Goal: Register for event/course

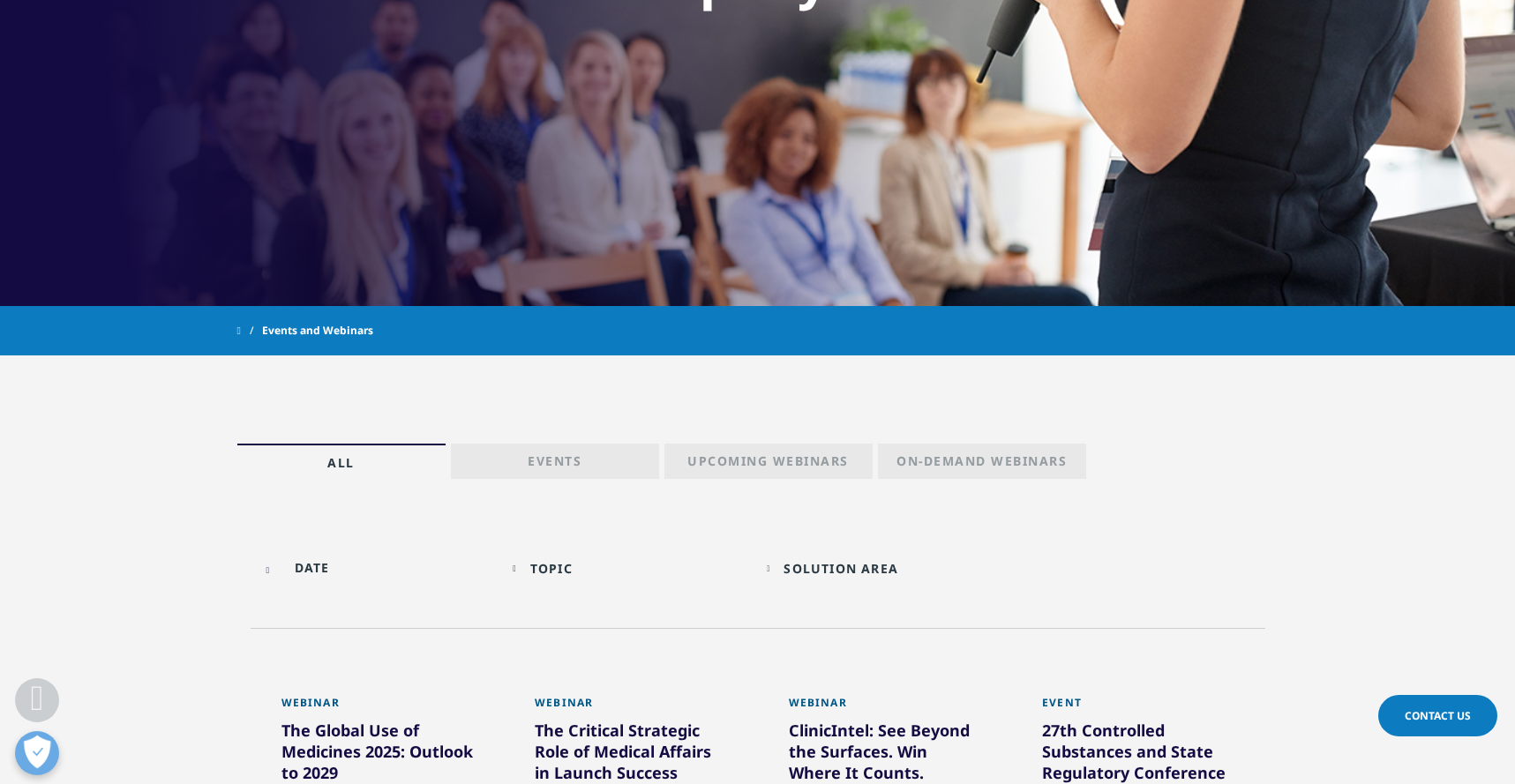
scroll to position [640, 0]
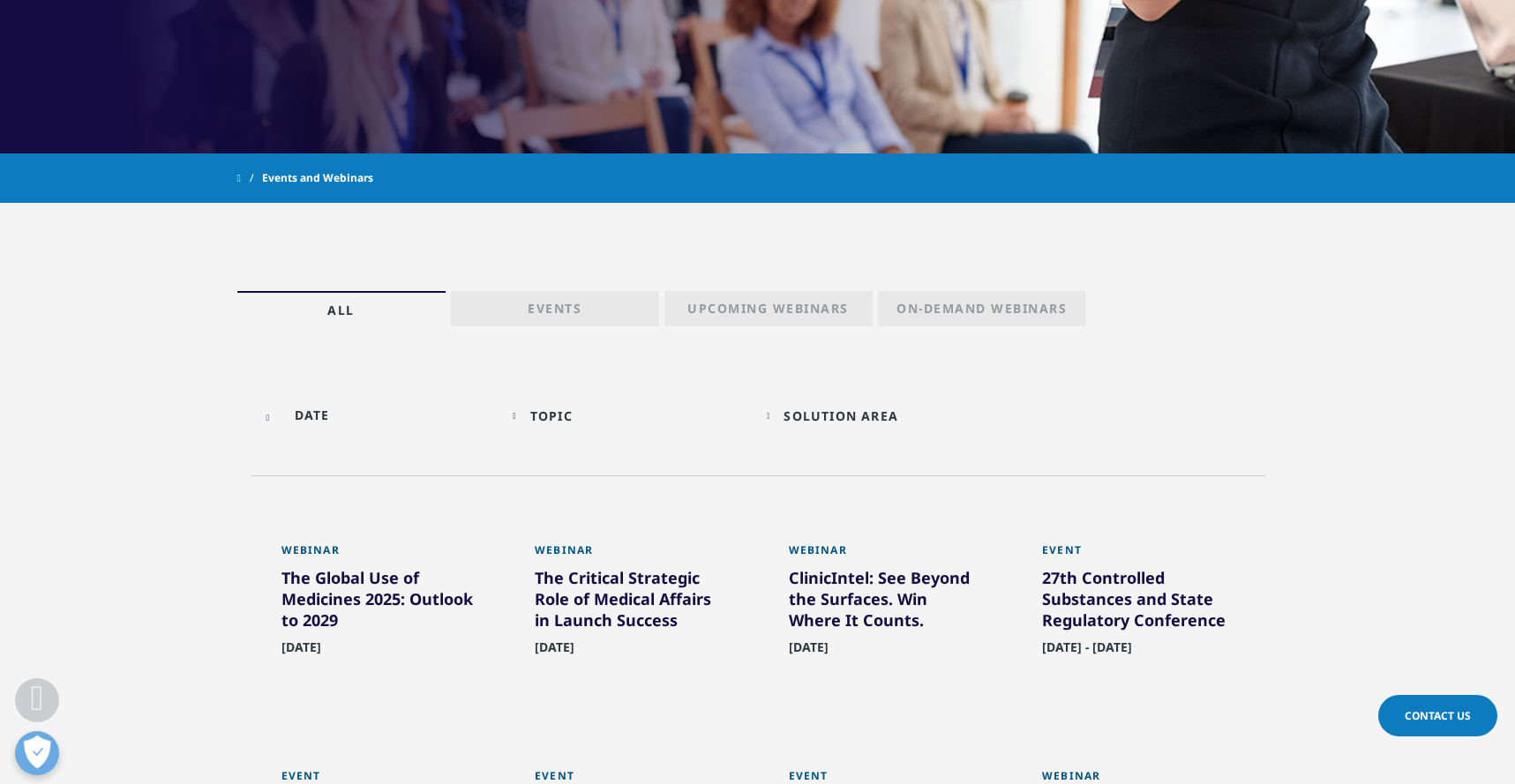
click at [579, 302] on p "Events" at bounding box center [554, 312] width 54 height 25
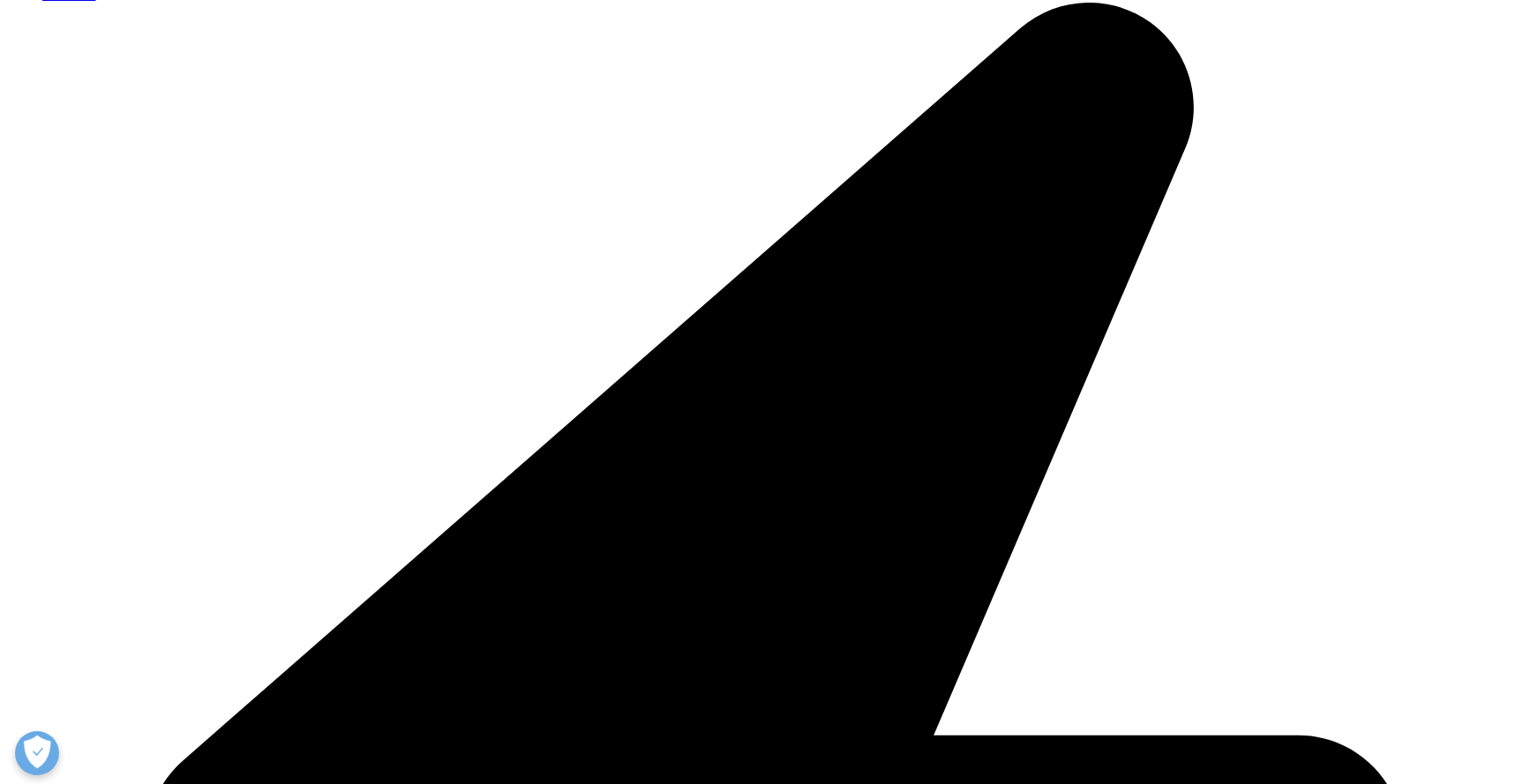
scroll to position [437, 0]
